Goal: Information Seeking & Learning: Learn about a topic

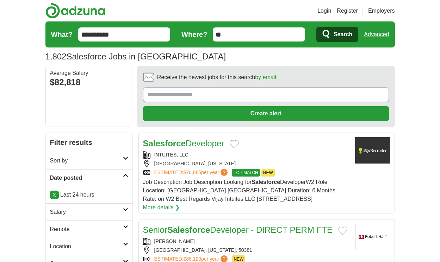
scroll to position [1112, 0]
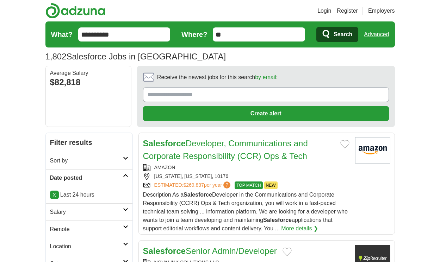
scroll to position [1196, 0]
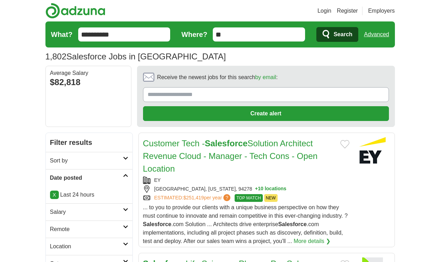
scroll to position [1150, 0]
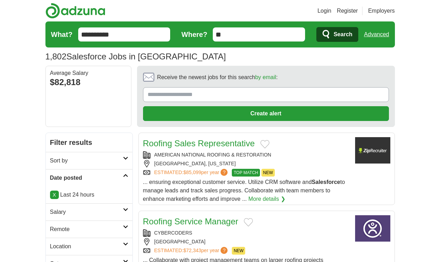
scroll to position [1116, 0]
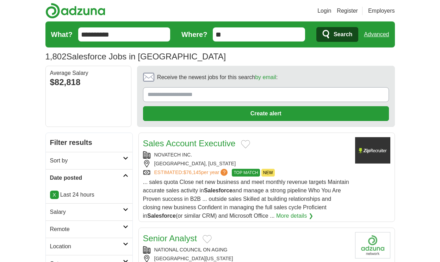
scroll to position [1057, 0]
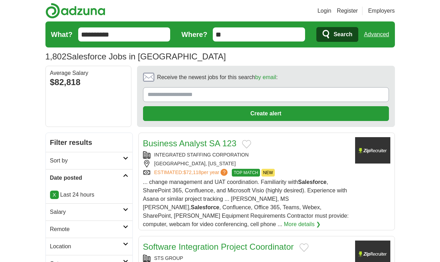
scroll to position [964, 0]
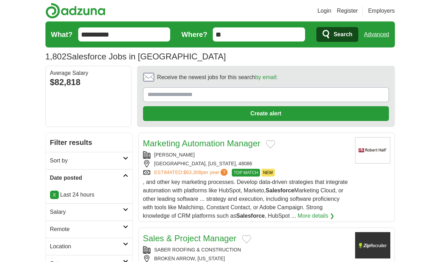
scroll to position [1061, 0]
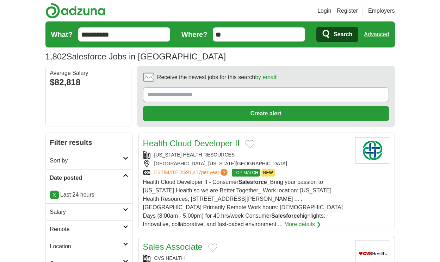
scroll to position [1129, 0]
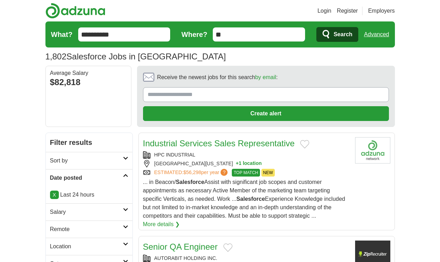
scroll to position [1087, 0]
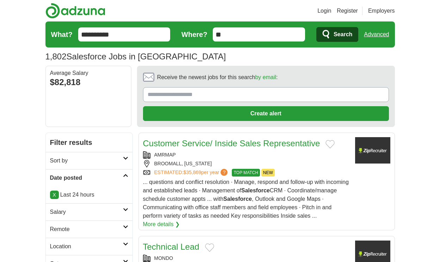
scroll to position [1167, 0]
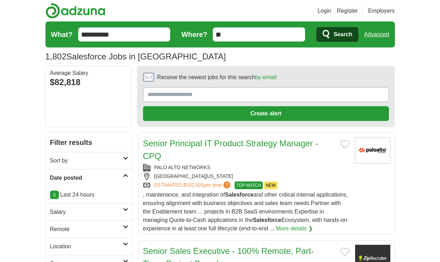
scroll to position [1103, 0]
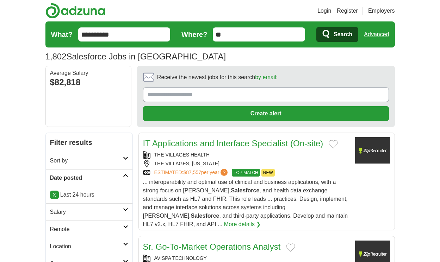
scroll to position [1046, 0]
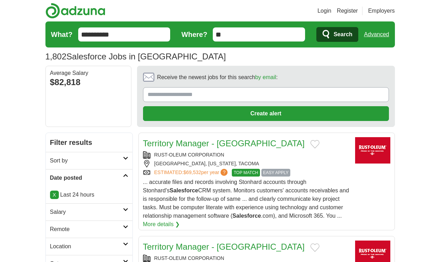
scroll to position [1215, 0]
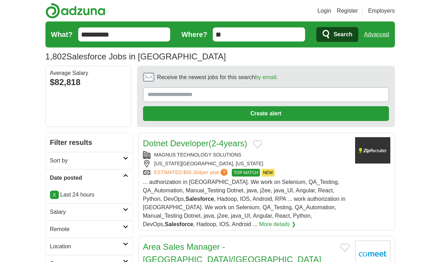
scroll to position [1139, 0]
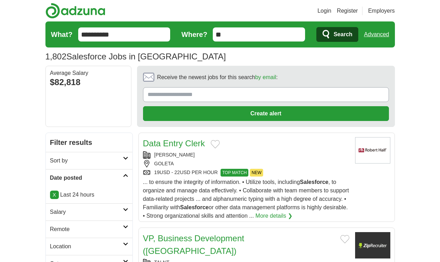
scroll to position [1089, 0]
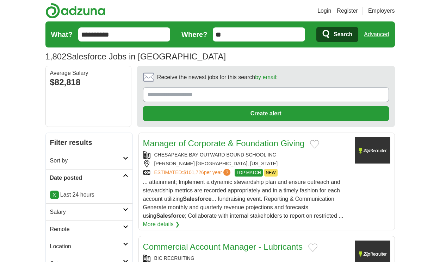
scroll to position [1194, 0]
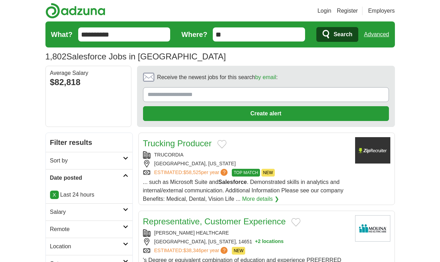
scroll to position [1082, 0]
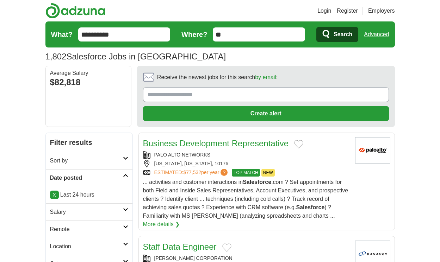
scroll to position [1125, 0]
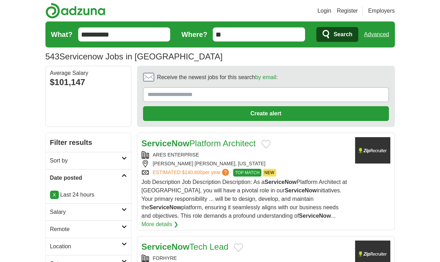
scroll to position [1146, 0]
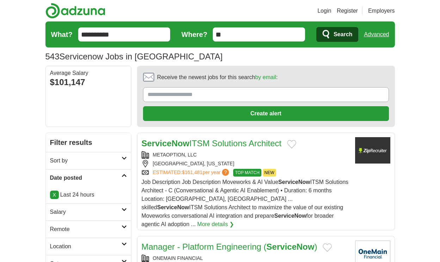
scroll to position [1192, 0]
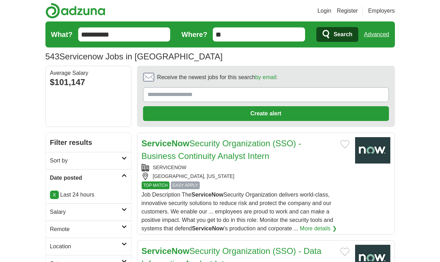
scroll to position [1158, 0]
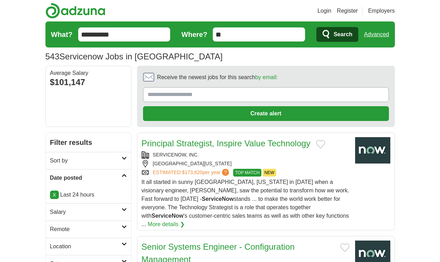
scroll to position [1196, 0]
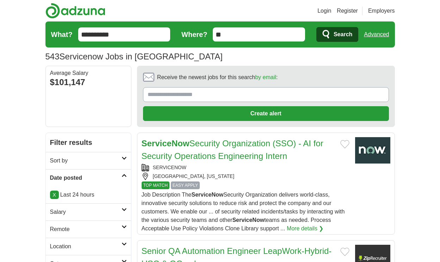
scroll to position [1146, 0]
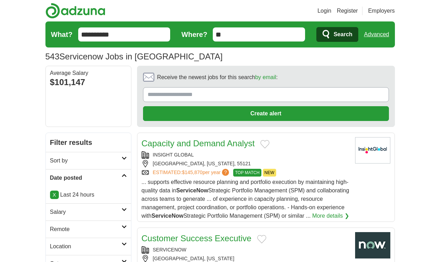
scroll to position [1099, 0]
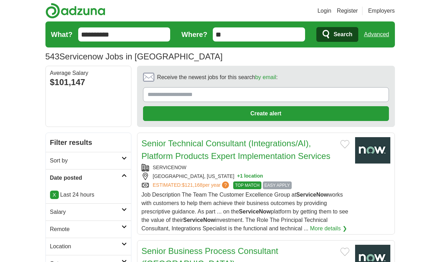
scroll to position [1137, 0]
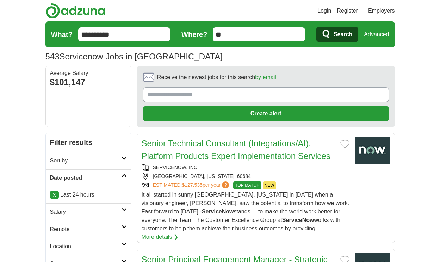
scroll to position [1158, 0]
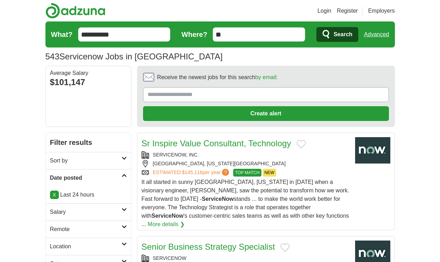
scroll to position [1137, 0]
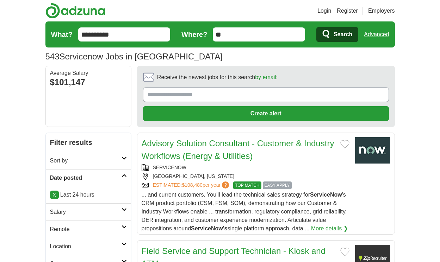
scroll to position [1142, 0]
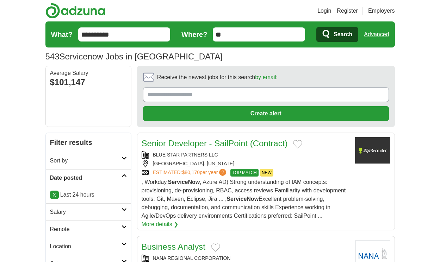
scroll to position [1091, 0]
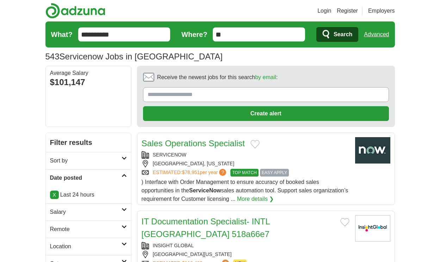
scroll to position [1074, 0]
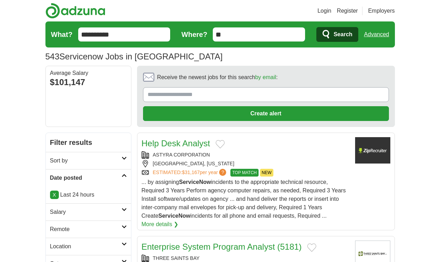
scroll to position [1042, 0]
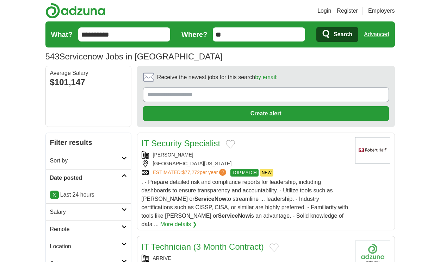
scroll to position [1051, 0]
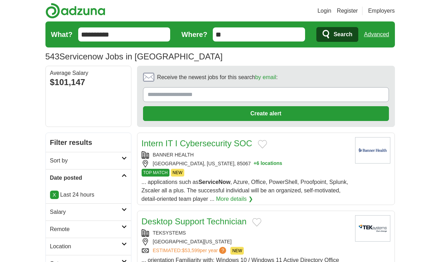
scroll to position [1013, 0]
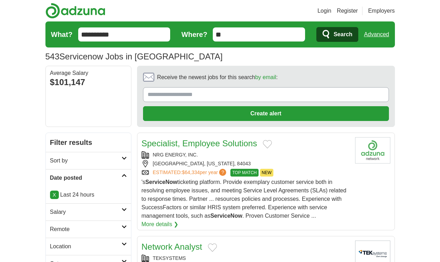
scroll to position [1025, 0]
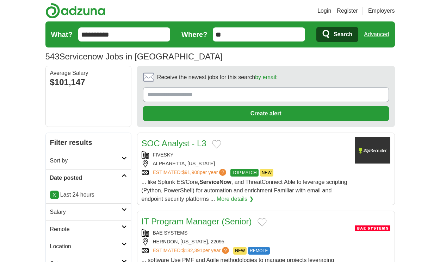
scroll to position [979, 0]
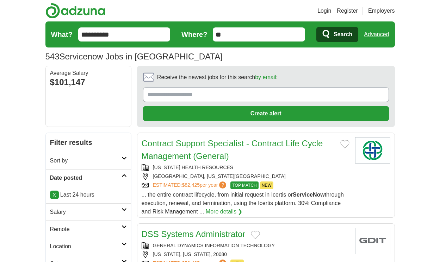
scroll to position [968, 0]
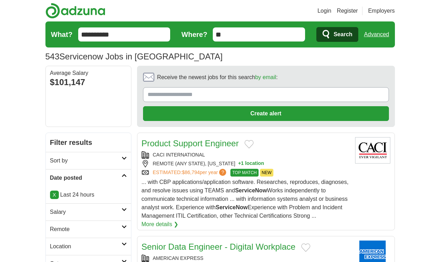
scroll to position [964, 0]
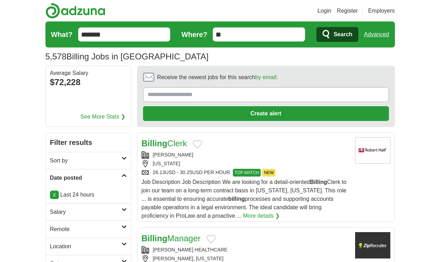
scroll to position [1091, 0]
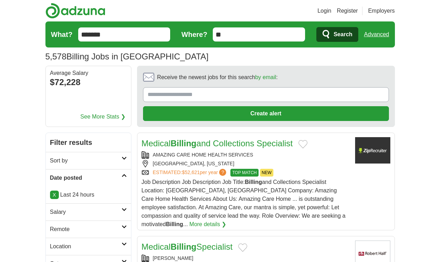
scroll to position [1103, 0]
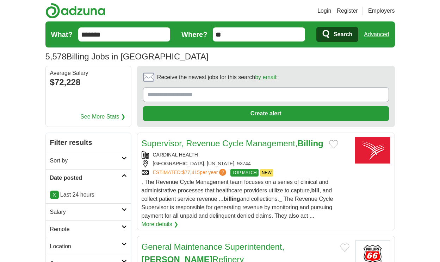
scroll to position [1103, 0]
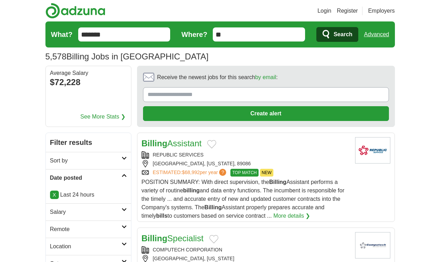
scroll to position [1103, 0]
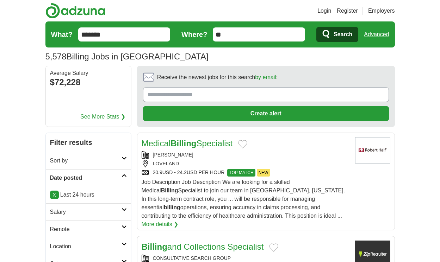
scroll to position [1108, 0]
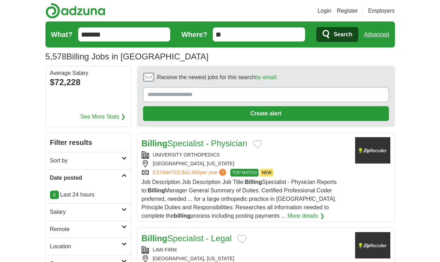
scroll to position [1116, 0]
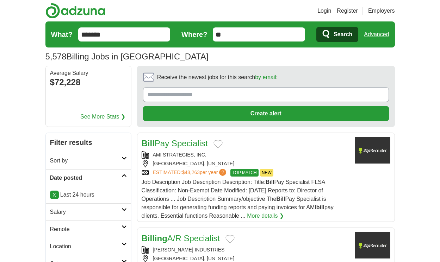
scroll to position [1125, 0]
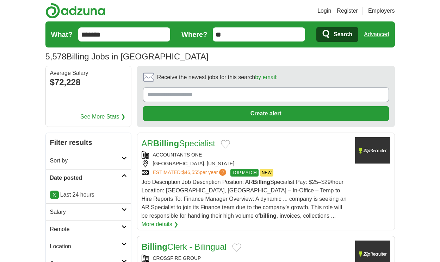
scroll to position [1053, 0]
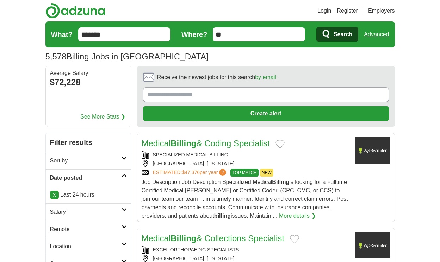
scroll to position [1108, 0]
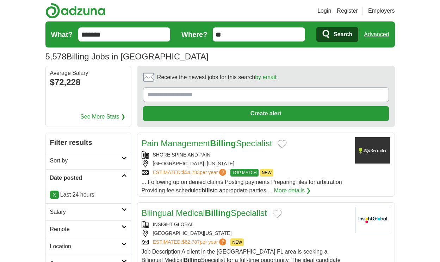
scroll to position [1032, 0]
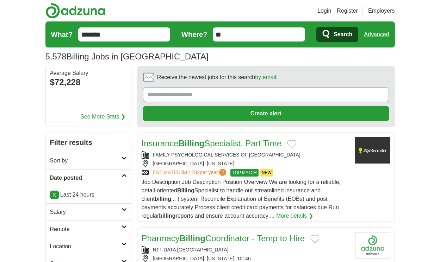
scroll to position [1154, 0]
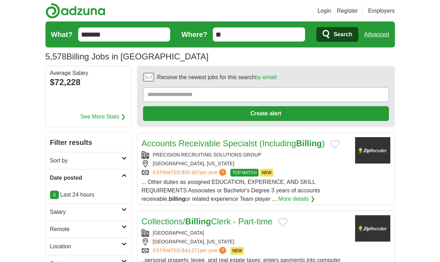
scroll to position [1095, 0]
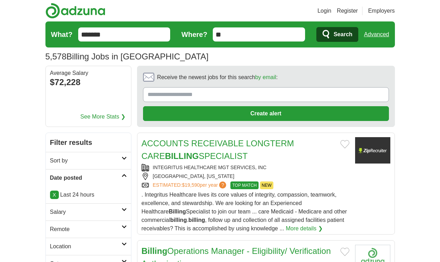
scroll to position [1215, 0]
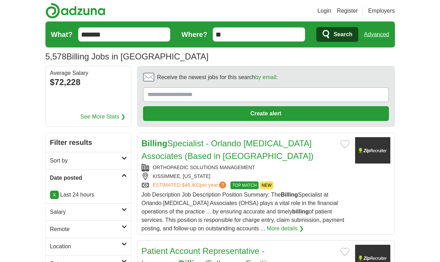
scroll to position [1169, 0]
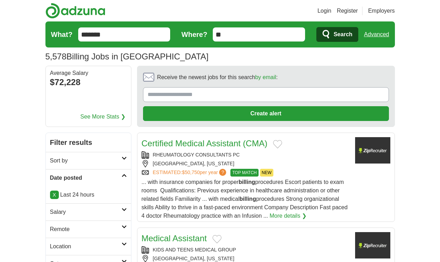
scroll to position [1072, 0]
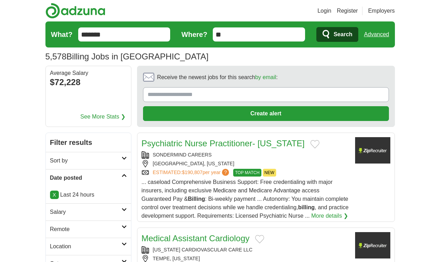
scroll to position [1068, 0]
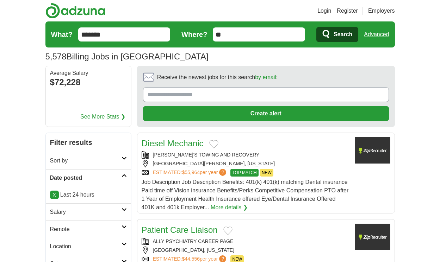
scroll to position [1093, 0]
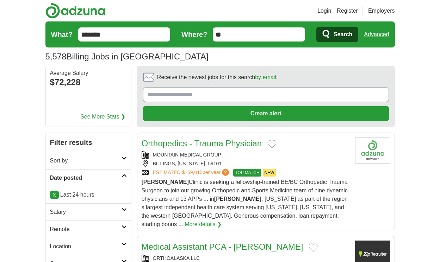
scroll to position [1099, 0]
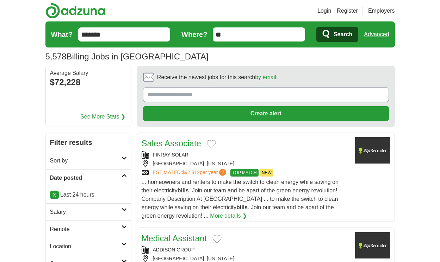
scroll to position [1057, 0]
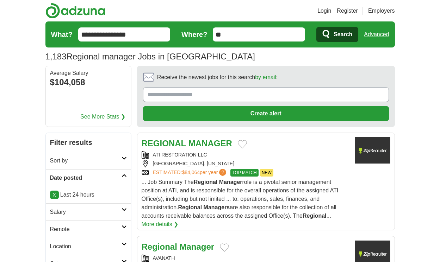
scroll to position [1108, 0]
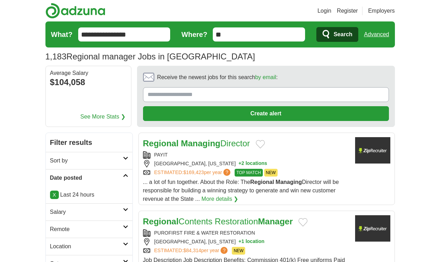
scroll to position [1087, 0]
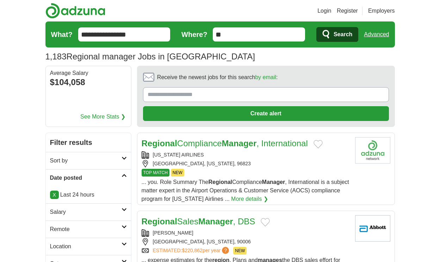
scroll to position [1048, 0]
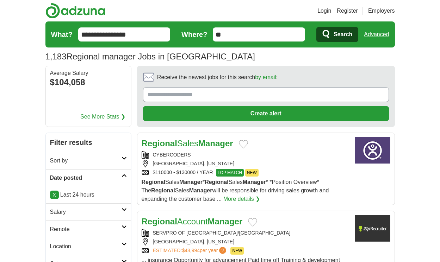
scroll to position [1040, 0]
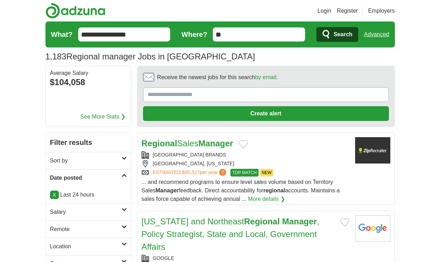
scroll to position [1103, 0]
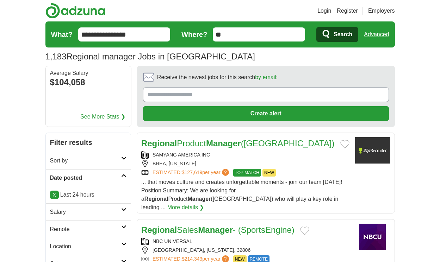
scroll to position [1065, 0]
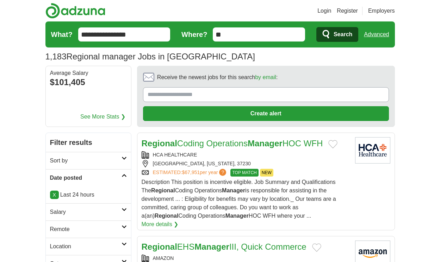
scroll to position [1129, 0]
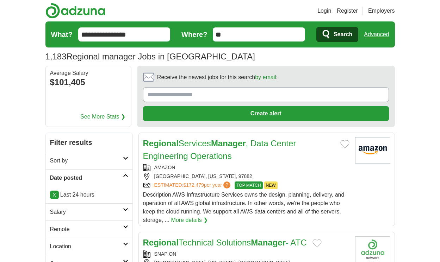
scroll to position [1103, 0]
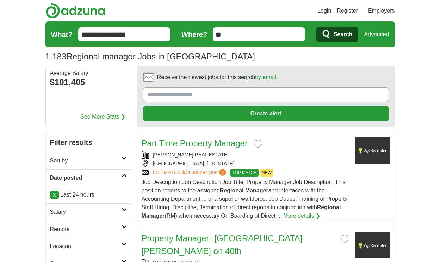
scroll to position [1040, 0]
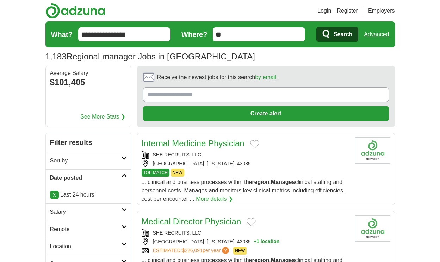
scroll to position [1010, 0]
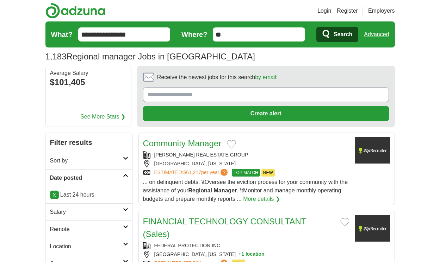
scroll to position [1065, 0]
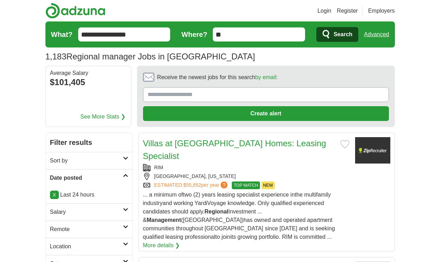
scroll to position [1116, 0]
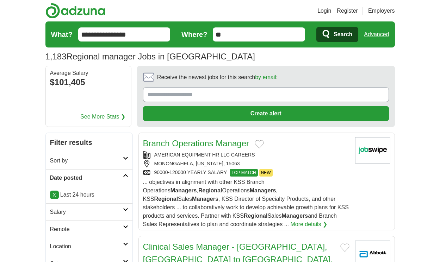
scroll to position [1122, 0]
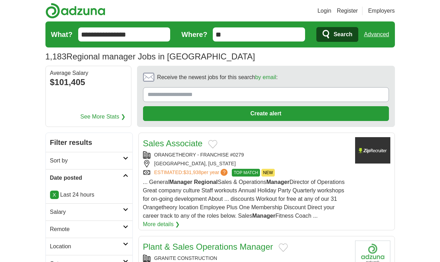
scroll to position [1122, 0]
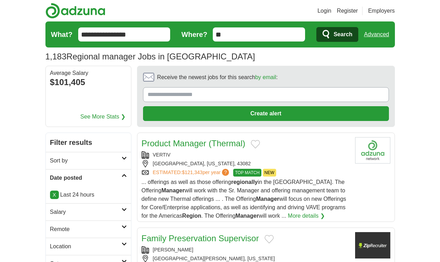
scroll to position [1118, 0]
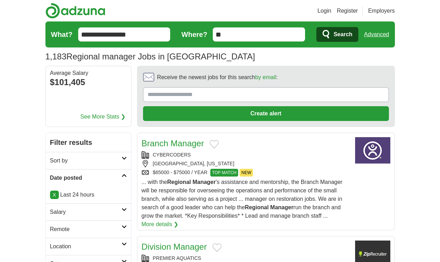
scroll to position [1068, 0]
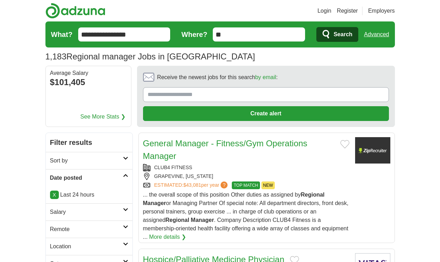
scroll to position [1055, 0]
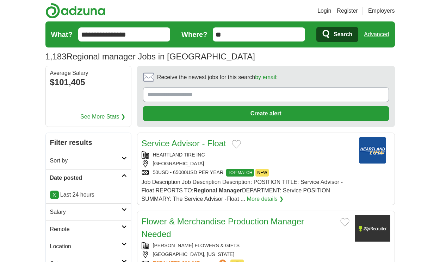
scroll to position [1053, 0]
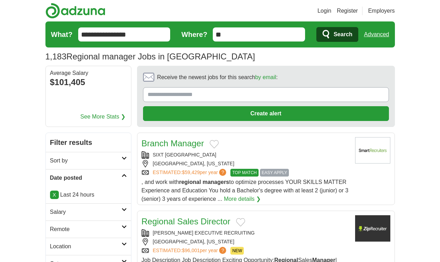
scroll to position [972, 0]
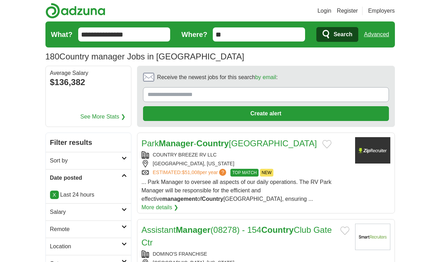
scroll to position [1019, 0]
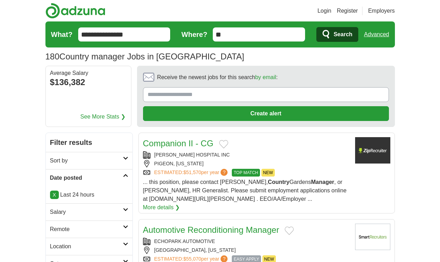
scroll to position [1048, 0]
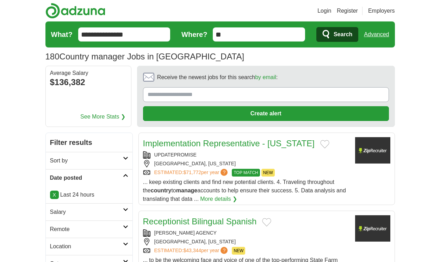
scroll to position [1116, 0]
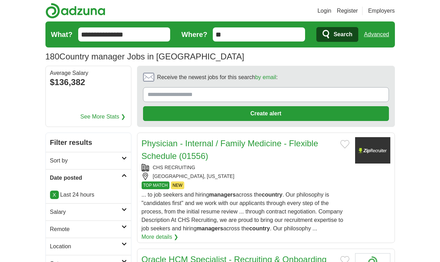
scroll to position [1048, 0]
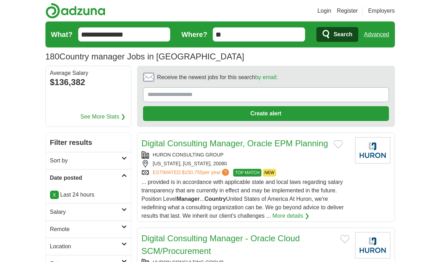
scroll to position [1046, 0]
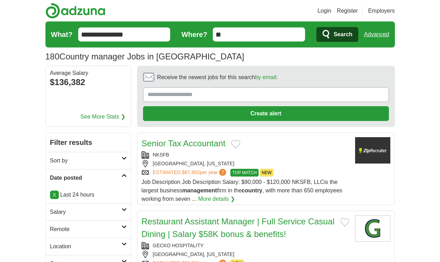
scroll to position [983, 0]
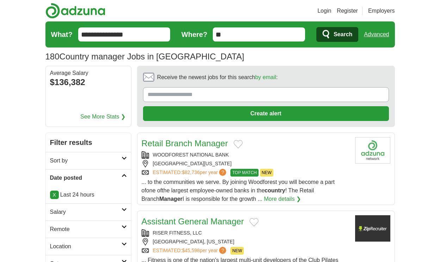
scroll to position [979, 0]
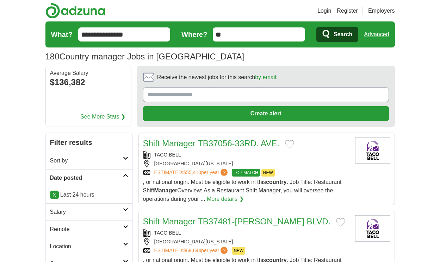
scroll to position [979, 0]
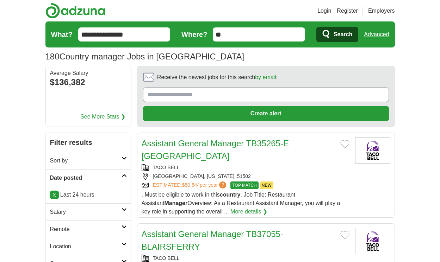
scroll to position [1017, 0]
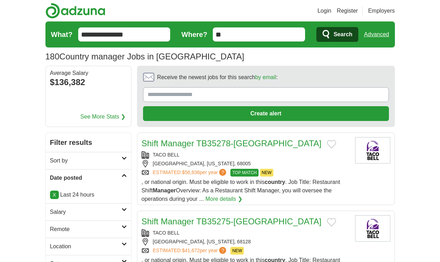
scroll to position [1017, 0]
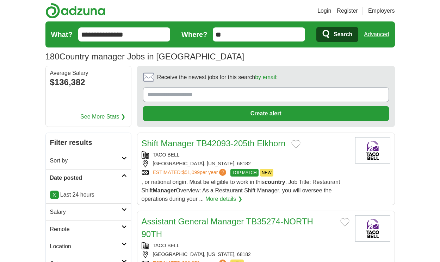
scroll to position [991, 0]
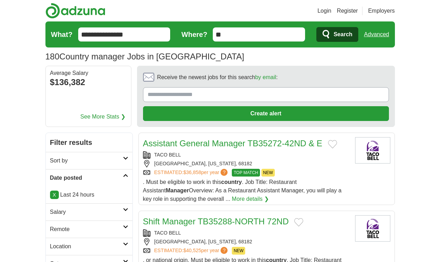
scroll to position [979, 0]
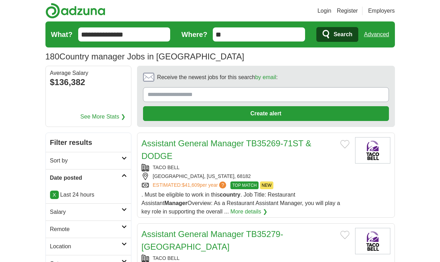
scroll to position [966, 0]
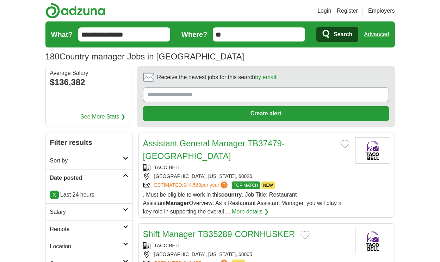
scroll to position [966, 0]
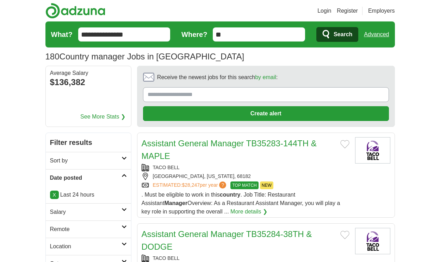
scroll to position [1034, 0]
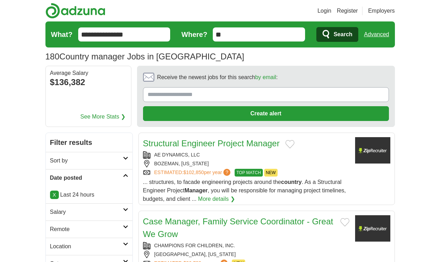
scroll to position [991, 0]
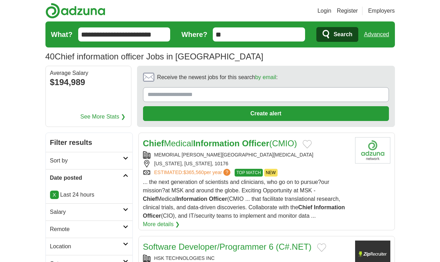
scroll to position [981, 0]
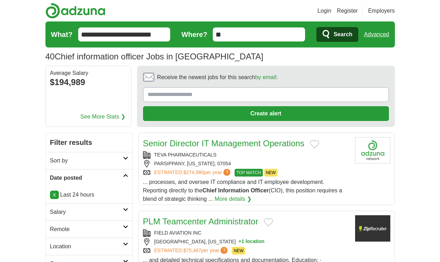
scroll to position [994, 0]
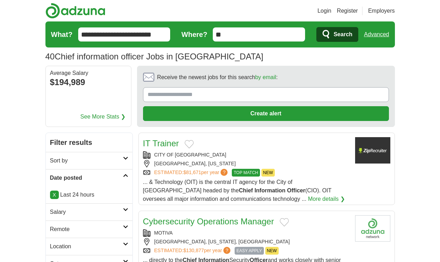
scroll to position [1002, 0]
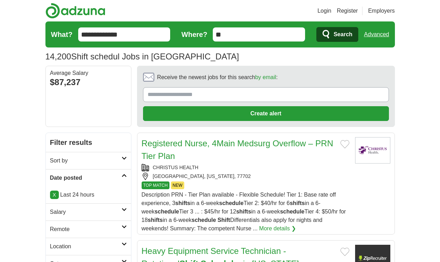
scroll to position [1103, 0]
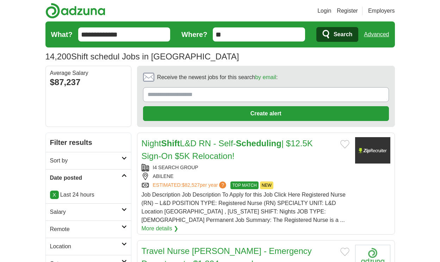
scroll to position [1036, 0]
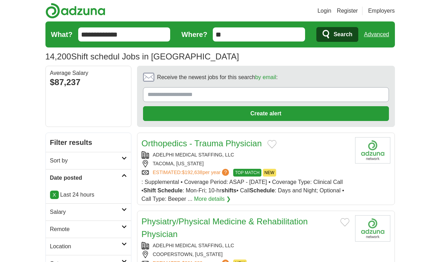
scroll to position [968, 0]
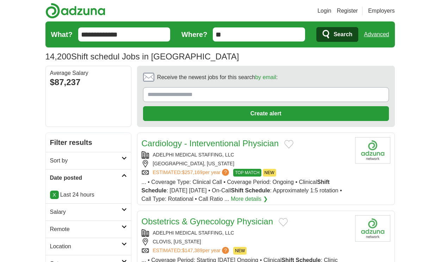
scroll to position [955, 0]
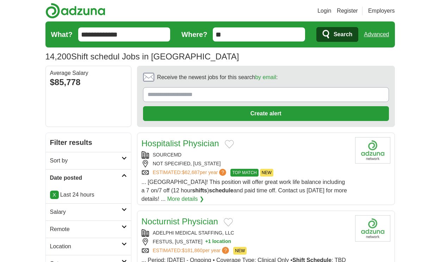
scroll to position [972, 0]
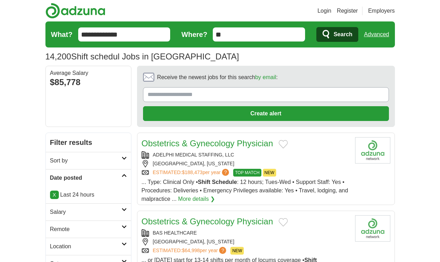
scroll to position [981, 0]
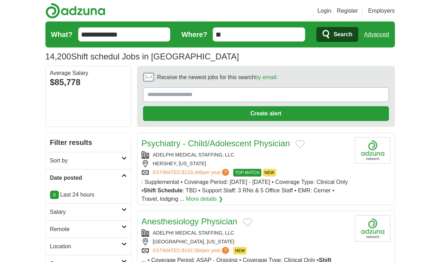
scroll to position [981, 0]
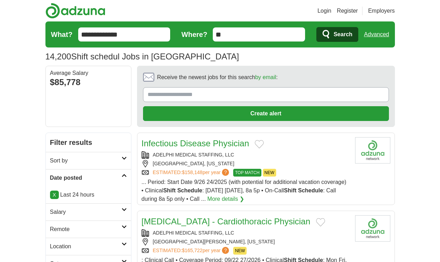
scroll to position [972, 0]
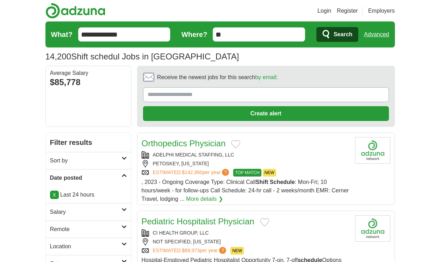
scroll to position [939, 0]
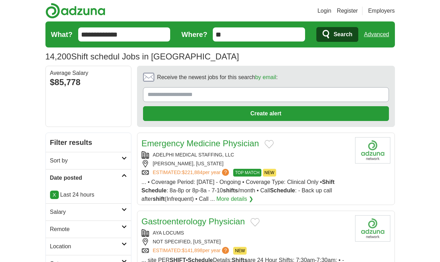
scroll to position [939, 0]
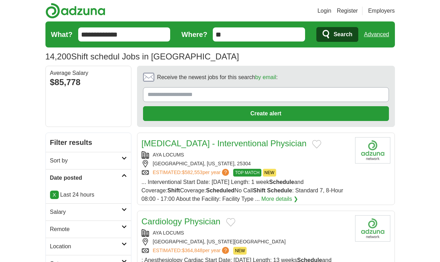
scroll to position [939, 0]
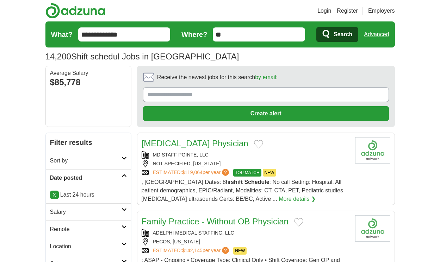
scroll to position [939, 0]
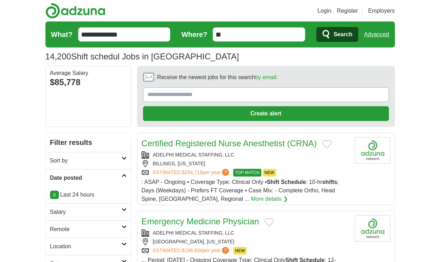
scroll to position [970, 0]
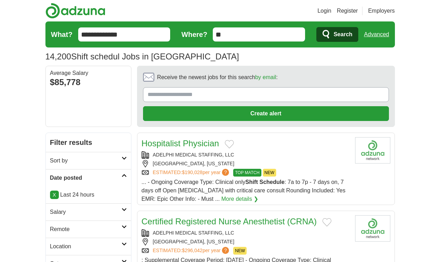
scroll to position [953, 0]
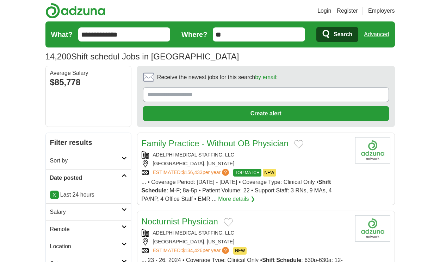
scroll to position [953, 0]
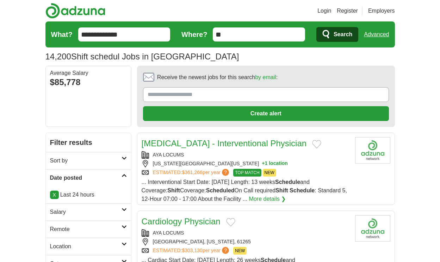
scroll to position [953, 0]
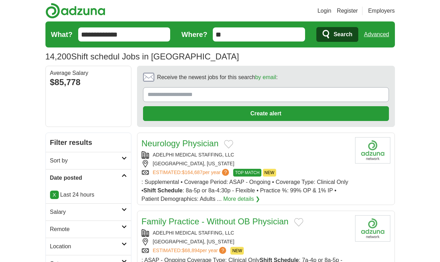
scroll to position [966, 0]
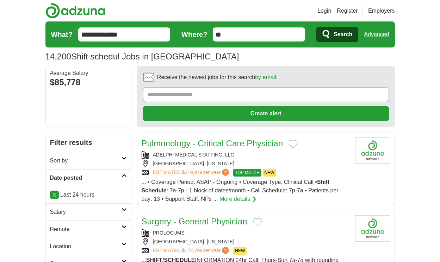
scroll to position [939, 0]
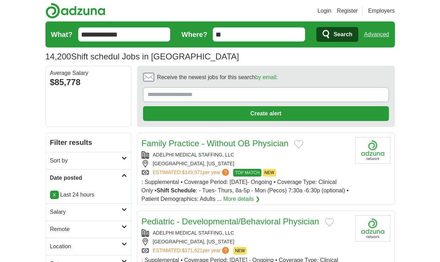
scroll to position [939, 0]
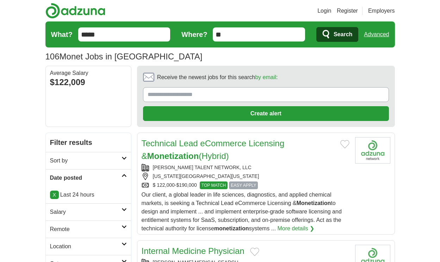
scroll to position [968, 0]
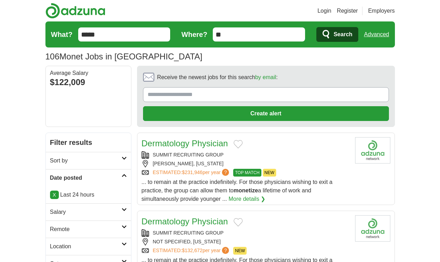
scroll to position [939, 0]
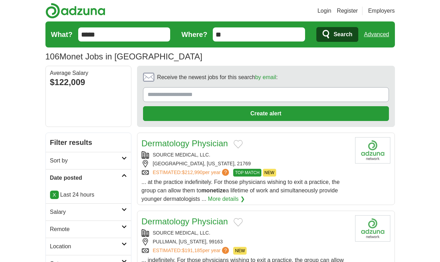
scroll to position [1078, 0]
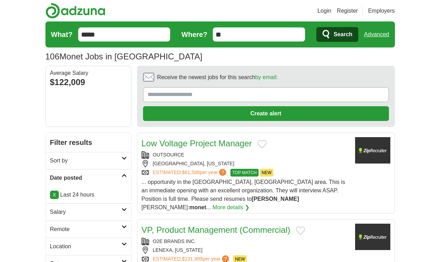
scroll to position [981, 0]
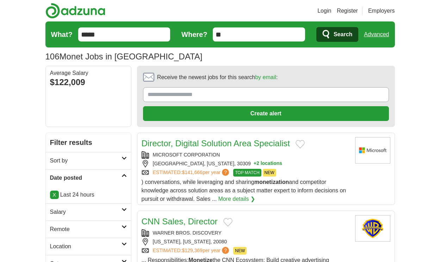
scroll to position [989, 0]
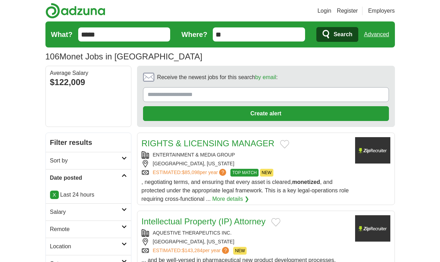
scroll to position [951, 0]
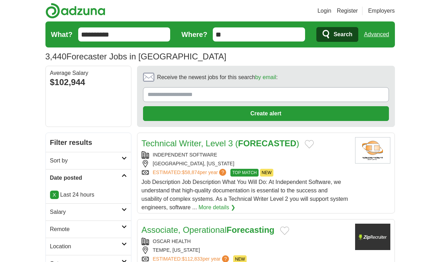
scroll to position [1120, 0]
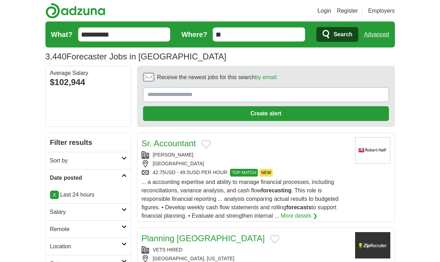
scroll to position [1065, 0]
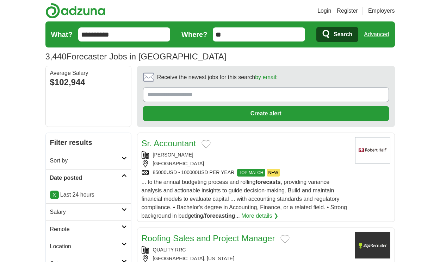
scroll to position [1091, 0]
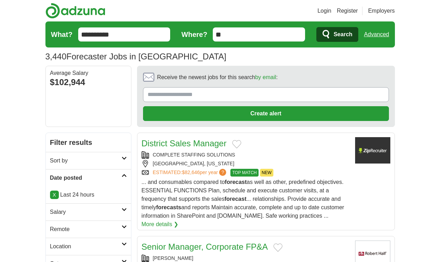
scroll to position [1044, 0]
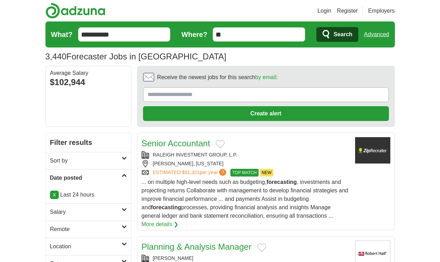
scroll to position [1082, 0]
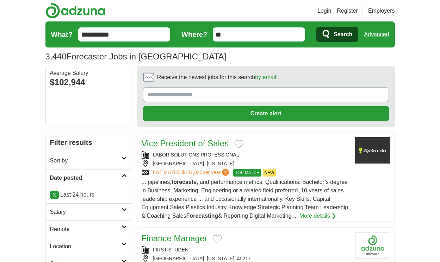
scroll to position [1057, 0]
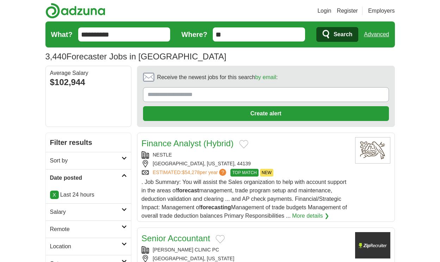
scroll to position [1070, 0]
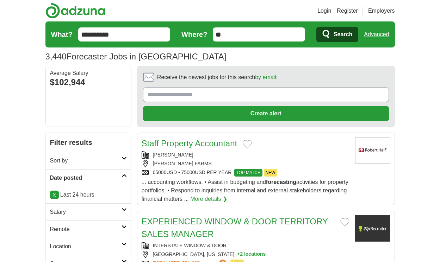
scroll to position [1027, 0]
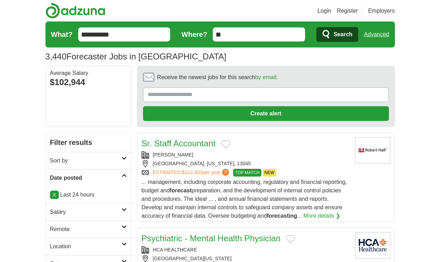
scroll to position [1057, 0]
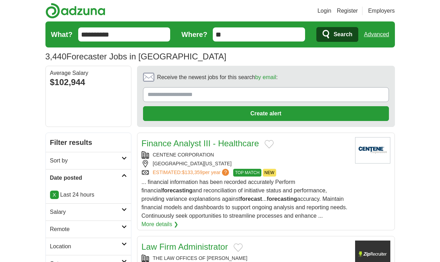
scroll to position [1120, 0]
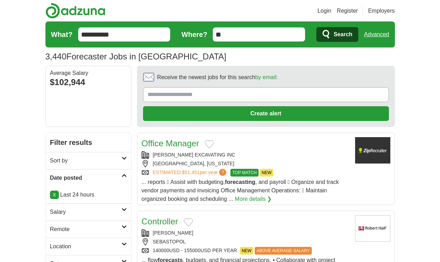
scroll to position [1087, 0]
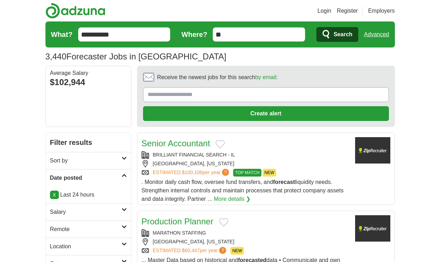
scroll to position [1019, 0]
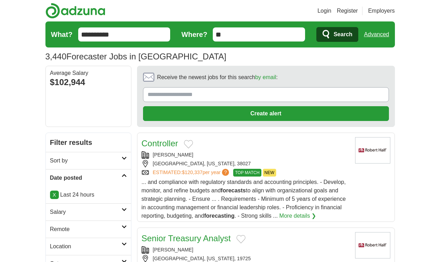
scroll to position [1110, 0]
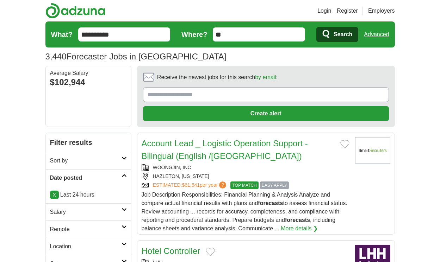
scroll to position [1008, 0]
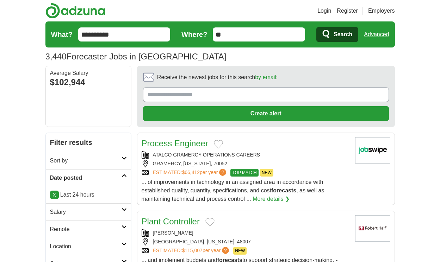
scroll to position [1017, 0]
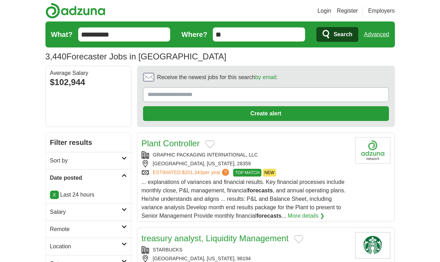
scroll to position [1106, 0]
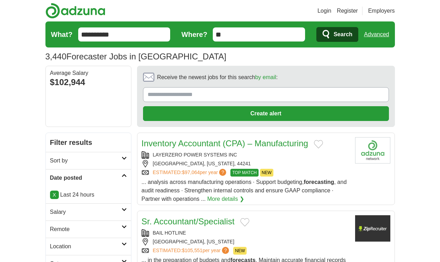
scroll to position [1025, 0]
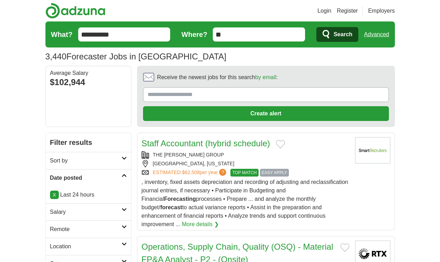
scroll to position [1044, 0]
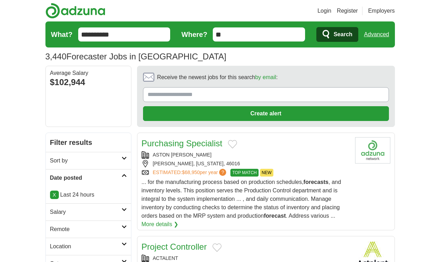
scroll to position [1154, 0]
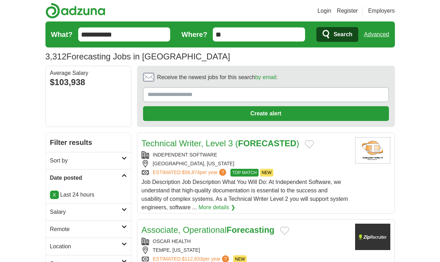
scroll to position [1120, 0]
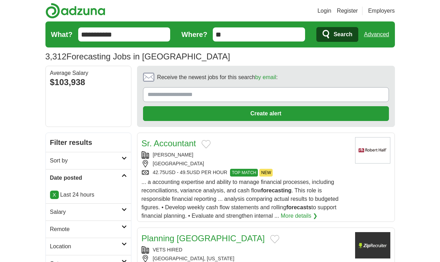
scroll to position [1065, 0]
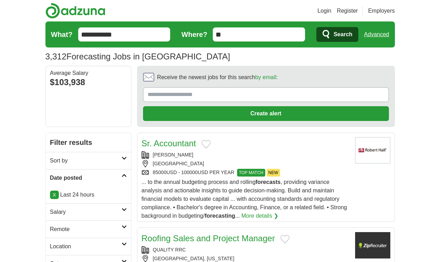
scroll to position [1091, 0]
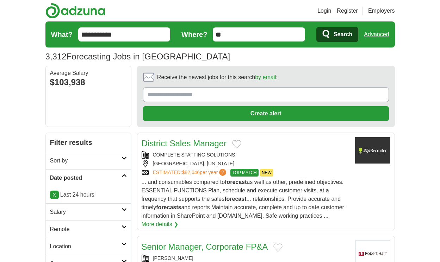
scroll to position [1044, 0]
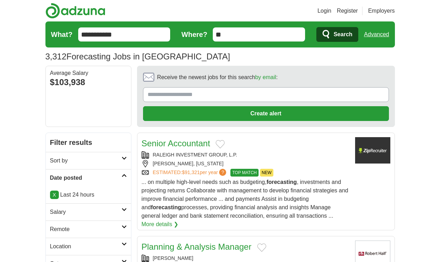
scroll to position [1082, 0]
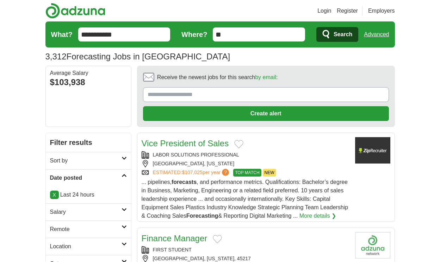
scroll to position [1057, 0]
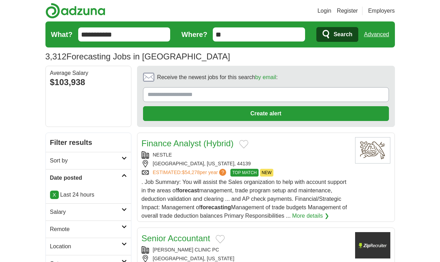
scroll to position [1070, 0]
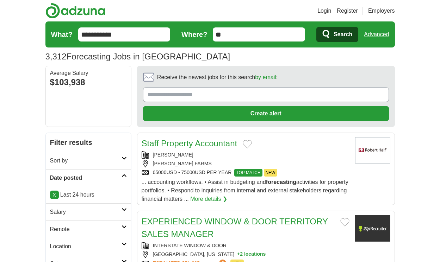
scroll to position [1027, 0]
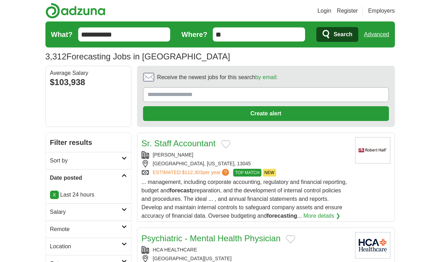
scroll to position [1057, 0]
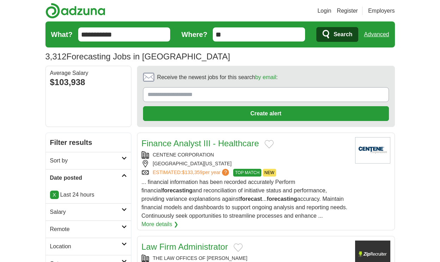
scroll to position [1120, 0]
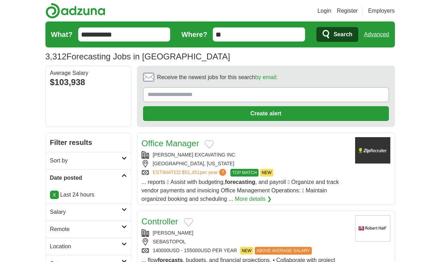
scroll to position [1087, 0]
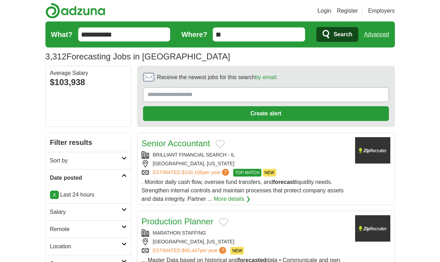
scroll to position [1019, 0]
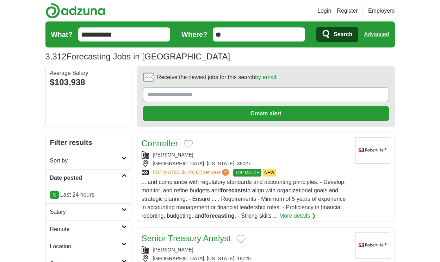
scroll to position [1110, 0]
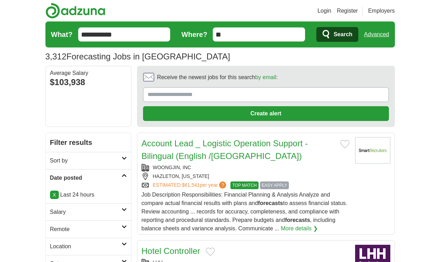
scroll to position [1008, 0]
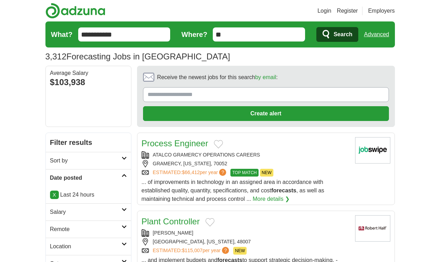
scroll to position [1017, 0]
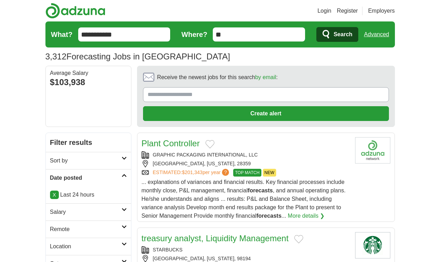
scroll to position [1106, 0]
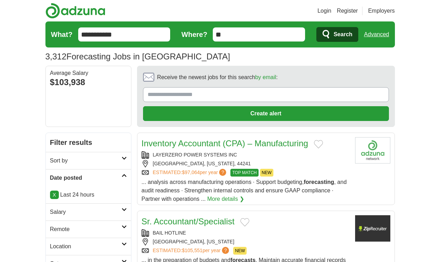
scroll to position [1025, 0]
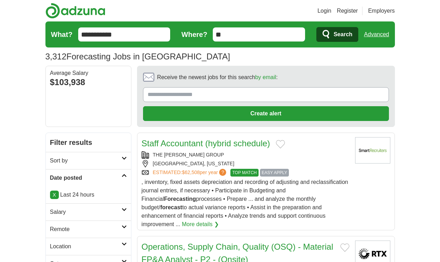
scroll to position [1044, 0]
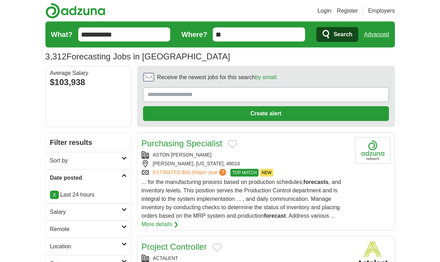
scroll to position [1154, 0]
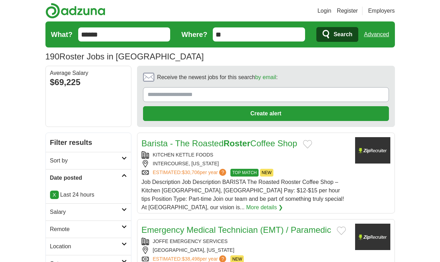
scroll to position [1023, 0]
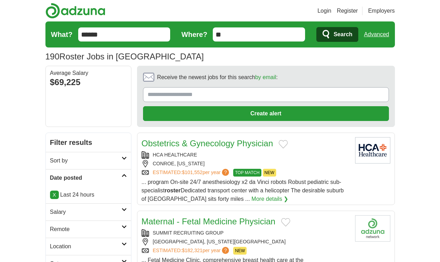
scroll to position [955, 0]
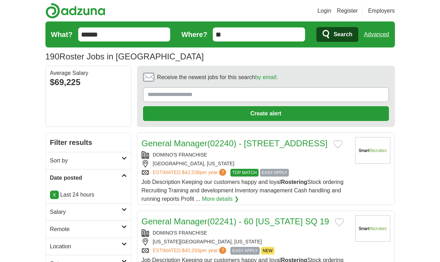
scroll to position [981, 0]
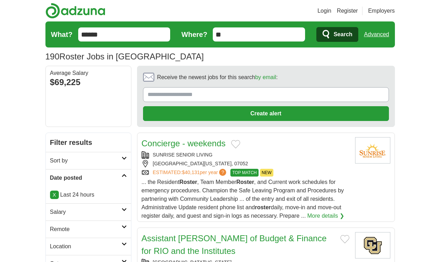
scroll to position [1015, 0]
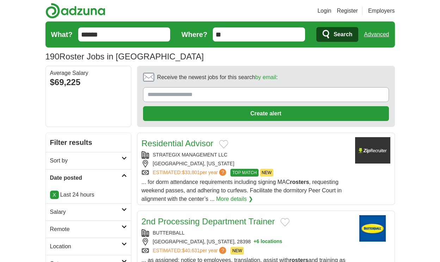
scroll to position [1021, 0]
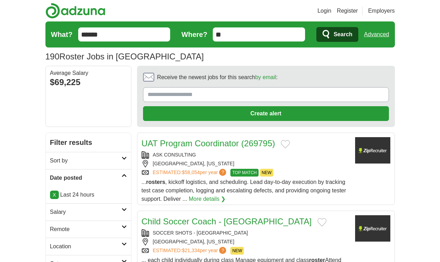
scroll to position [953, 0]
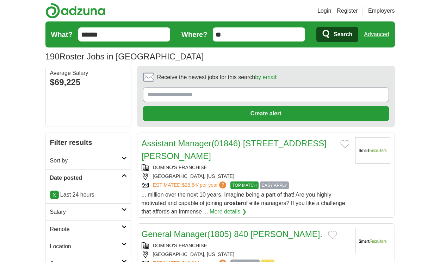
scroll to position [953, 0]
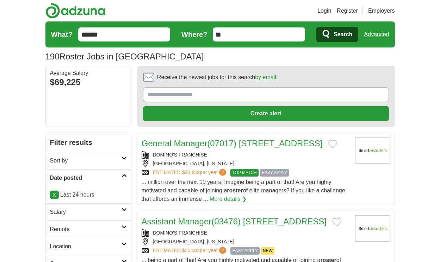
scroll to position [983, 0]
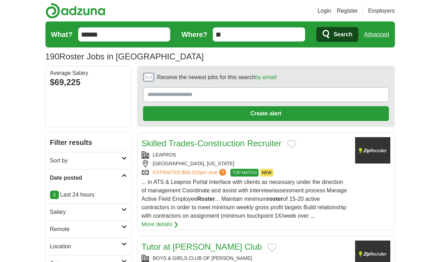
scroll to position [979, 0]
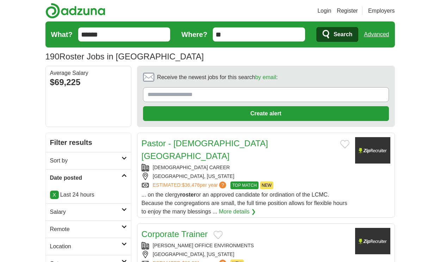
scroll to position [1017, 0]
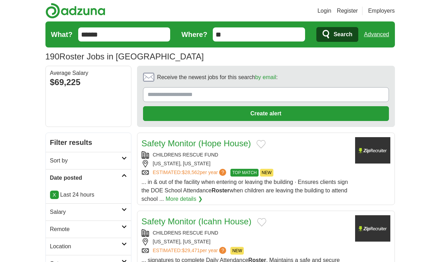
scroll to position [966, 0]
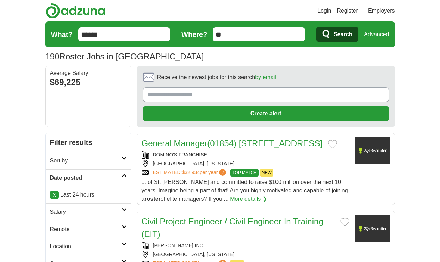
scroll to position [966, 0]
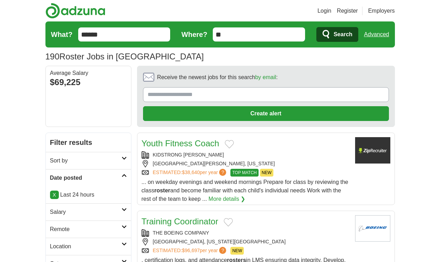
scroll to position [966, 0]
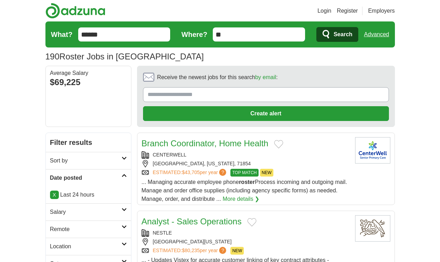
scroll to position [953, 0]
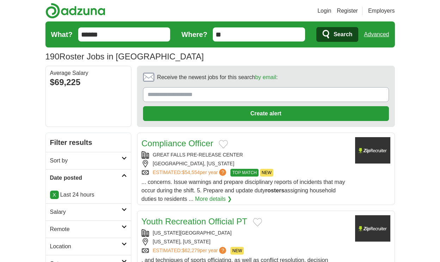
scroll to position [953, 0]
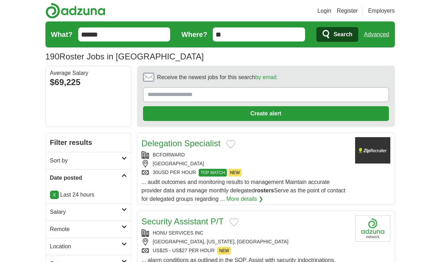
scroll to position [991, 0]
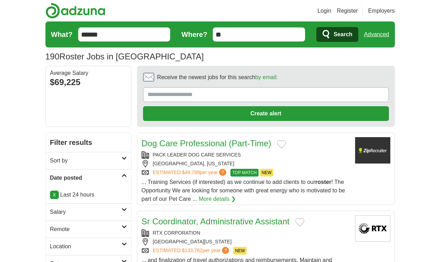
scroll to position [953, 0]
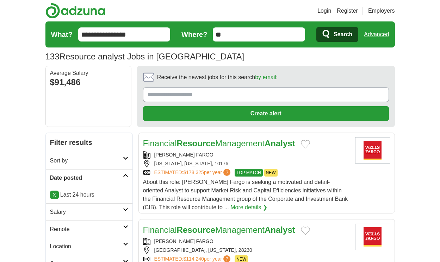
scroll to position [1074, 0]
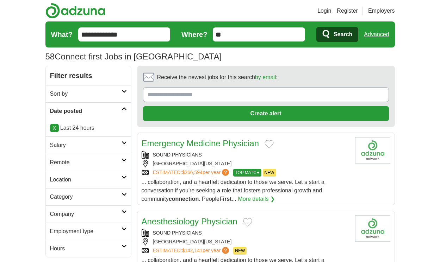
scroll to position [939, 0]
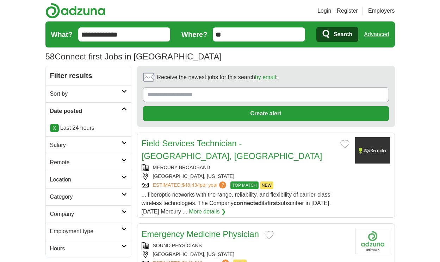
scroll to position [1040, 0]
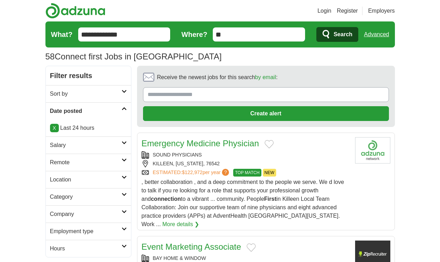
scroll to position [1002, 0]
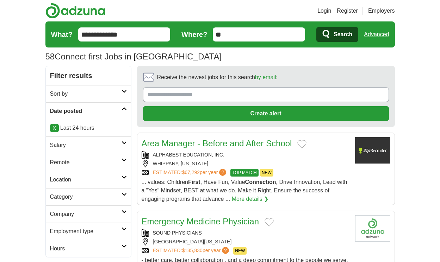
scroll to position [972, 0]
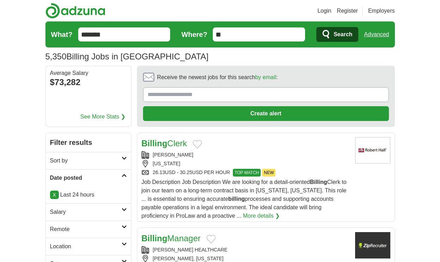
scroll to position [1091, 0]
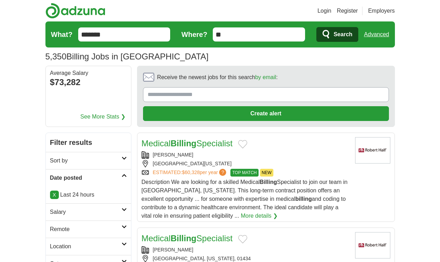
scroll to position [1112, 0]
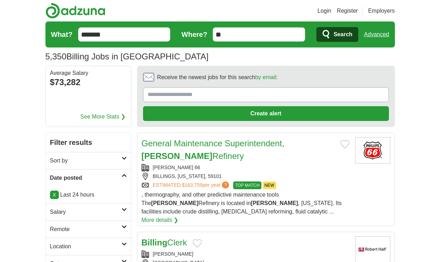
scroll to position [1095, 0]
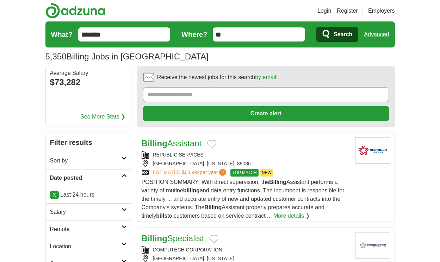
scroll to position [1103, 0]
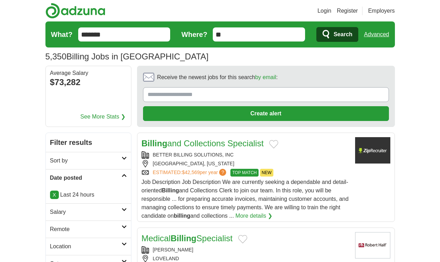
scroll to position [1108, 0]
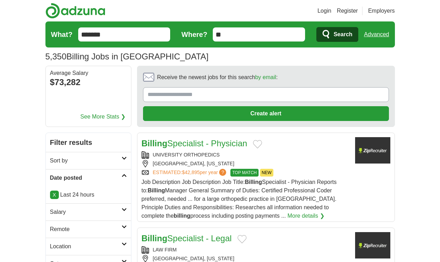
scroll to position [1116, 0]
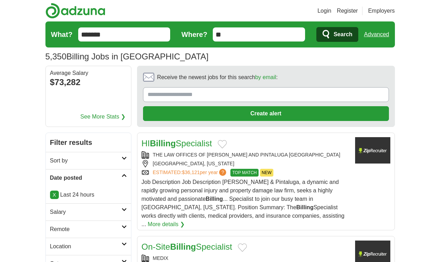
scroll to position [1099, 0]
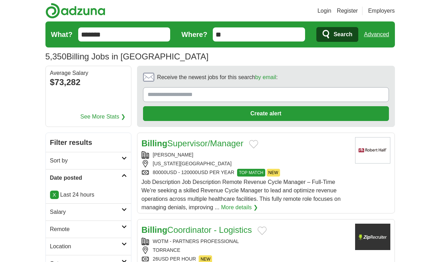
scroll to position [1103, 0]
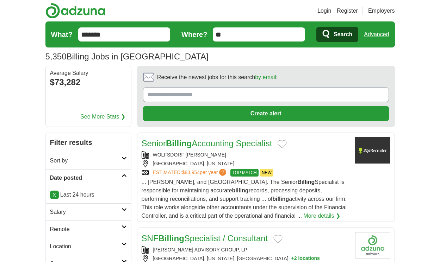
scroll to position [1032, 0]
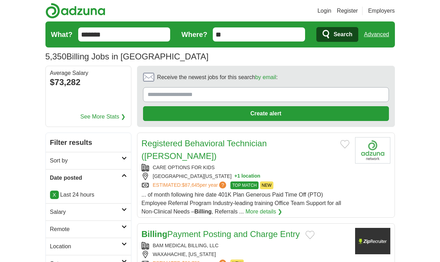
scroll to position [1125, 0]
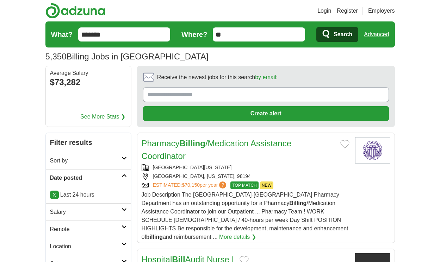
scroll to position [1095, 0]
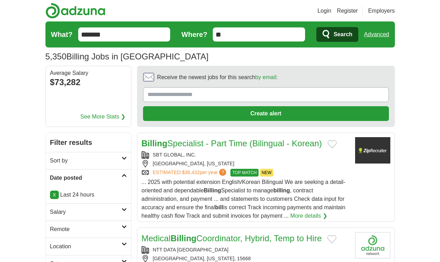
scroll to position [1180, 0]
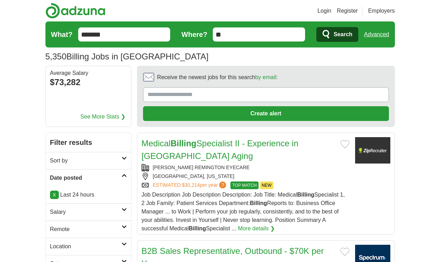
scroll to position [1186, 0]
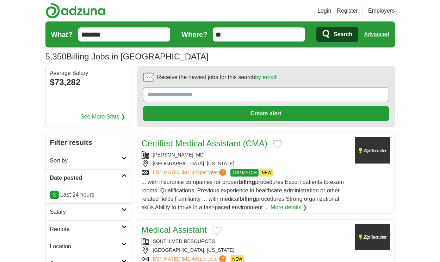
scroll to position [1093, 0]
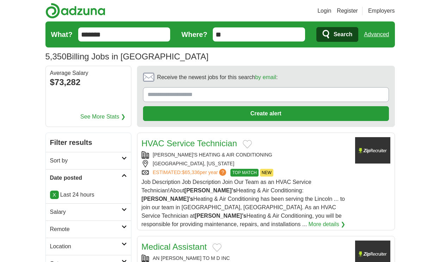
scroll to position [1059, 0]
